Goal: Task Accomplishment & Management: Complete application form

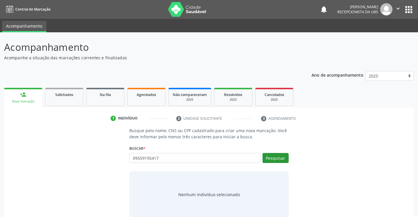
type input "09559195417"
click at [280, 160] on button "Pesquisar" at bounding box center [276, 158] width 26 height 10
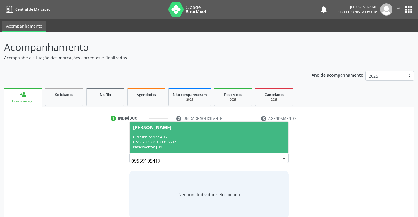
click at [194, 124] on span "[PERSON_NAME] CPF: 095.591.954-17 CNS: 709 8010 0081 6592 Nascimento: [DATE]" at bounding box center [209, 136] width 158 height 31
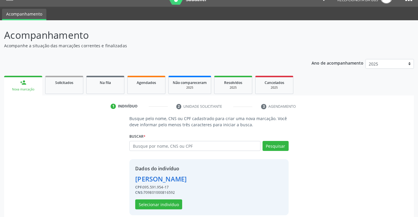
scroll to position [18, 0]
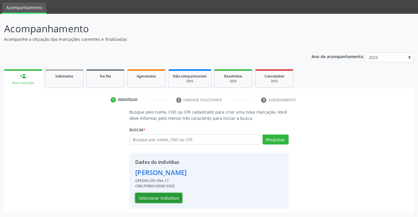
click at [161, 198] on button "Selecionar indivíduo" at bounding box center [158, 198] width 47 height 10
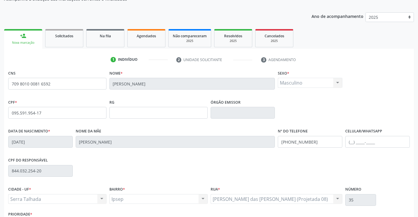
scroll to position [101, 0]
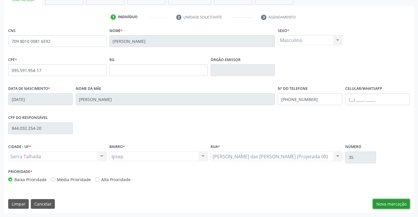
click at [395, 204] on button "Nova marcação" at bounding box center [391, 204] width 37 height 10
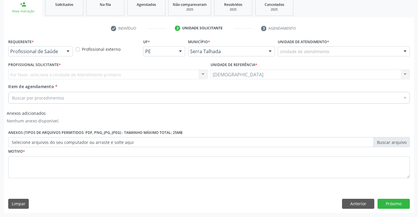
scroll to position [90, 0]
click at [68, 52] on div at bounding box center [68, 52] width 9 height 10
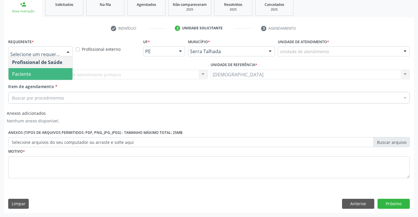
click at [51, 72] on span "Paciente" at bounding box center [41, 74] width 64 height 12
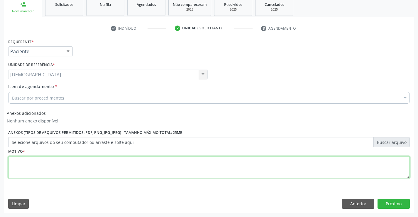
click at [38, 162] on textarea at bounding box center [209, 167] width 402 height 22
type textarea "."
click at [74, 100] on div "Buscar por procedimentos" at bounding box center [209, 98] width 402 height 12
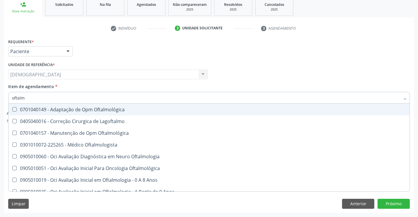
type input "oftalmo"
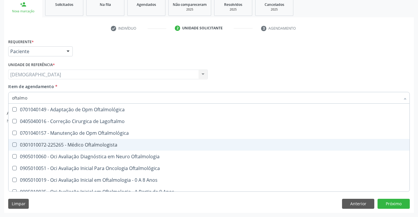
click at [84, 144] on div "0301010072-225265 - Médico Oftalmologista" at bounding box center [209, 144] width 394 height 5
checkbox Oftalmologista "true"
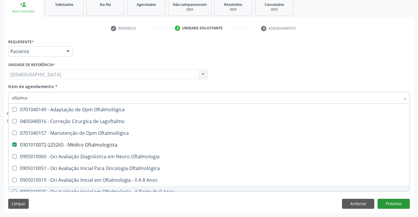
type input "oftalmo"
click at [396, 204] on button "Próximo" at bounding box center [394, 204] width 32 height 10
checkbox Lagoftalmo "true"
checkbox Oftalmologista "false"
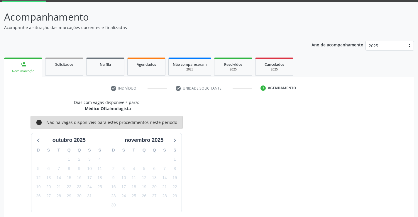
scroll to position [56, 0]
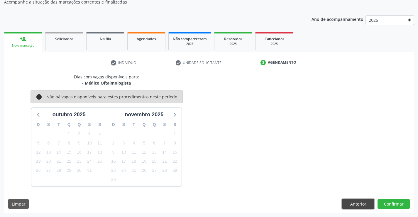
click at [362, 204] on button "Anterior" at bounding box center [358, 204] width 32 height 10
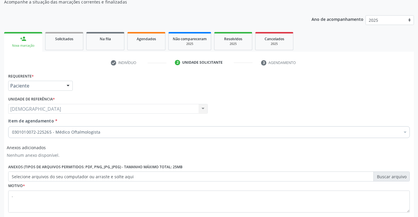
click at [168, 127] on div "0301010072-225265 - Médico Oftalmologista" at bounding box center [209, 132] width 402 height 12
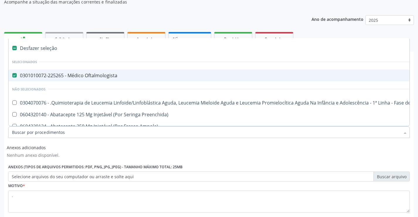
click at [80, 77] on div "0301010072-225265 - Médico Oftalmologista" at bounding box center [240, 75] width 457 height 5
checkbox Oftalmologista "false"
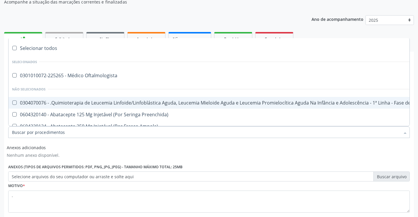
scroll to position [90, 0]
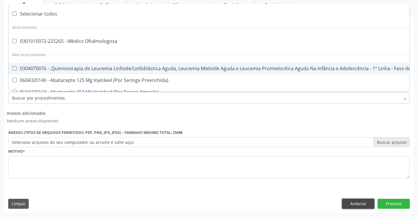
click at [363, 206] on button "Anterior" at bounding box center [358, 204] width 32 height 10
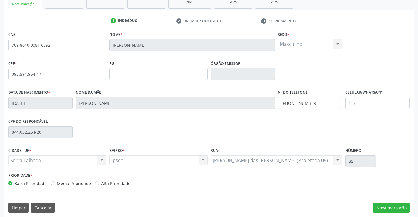
scroll to position [101, 0]
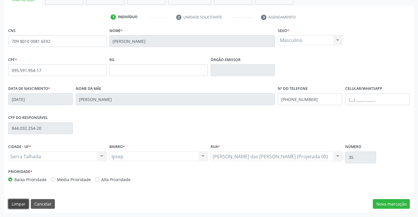
click at [18, 206] on button "Limpar" at bounding box center [18, 204] width 21 height 10
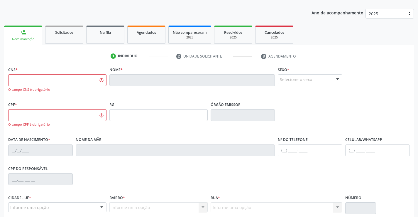
scroll to position [55, 0]
